Goal: Navigation & Orientation: Understand site structure

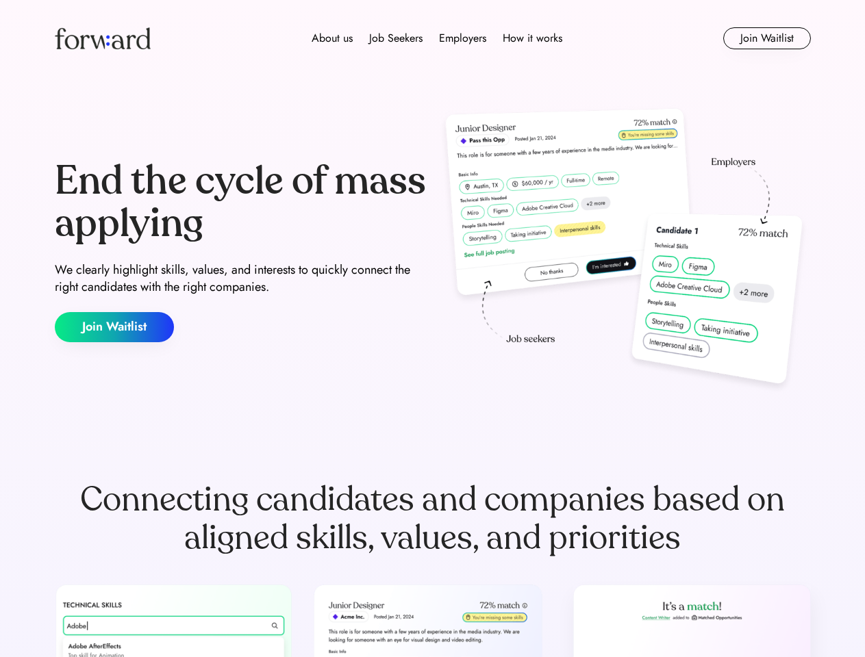
click at [432, 329] on div "End the cycle of mass applying We clearly highlight skills, values, and interes…" at bounding box center [433, 251] width 756 height 294
click at [433, 38] on div "About us Job Seekers Employers How it works" at bounding box center [436, 38] width 539 height 16
click at [103, 38] on img at bounding box center [103, 38] width 96 height 22
click at [437, 38] on div "About us Job Seekers Employers How it works" at bounding box center [436, 38] width 539 height 16
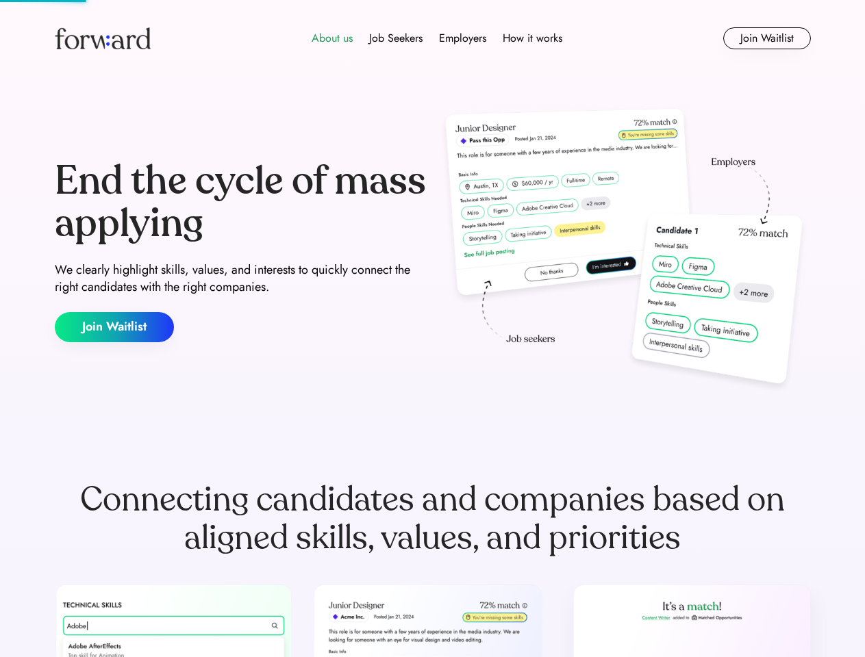
click at [332, 38] on div "About us" at bounding box center [331, 38] width 41 height 16
click at [396, 38] on div "Job Seekers" at bounding box center [395, 38] width 53 height 16
click at [462, 38] on div "Employers" at bounding box center [462, 38] width 47 height 16
click at [531, 38] on div "How it works" at bounding box center [532, 38] width 60 height 16
click at [766, 38] on button "Join Waitlist" at bounding box center [767, 38] width 88 height 22
